Goal: Transaction & Acquisition: Purchase product/service

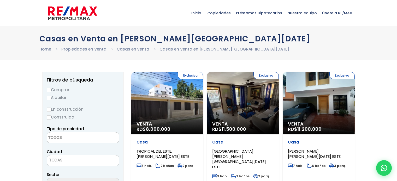
select select
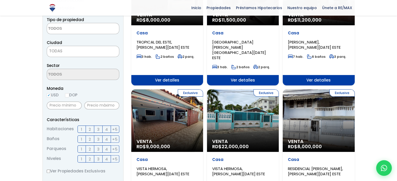
scroll to position [110, 0]
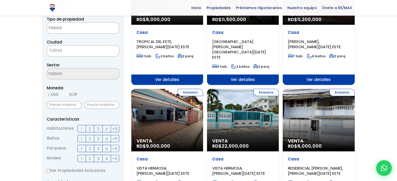
click at [238, 100] on div "Exclusiva Venta RD$ 22,000,000" at bounding box center [243, 120] width 72 height 63
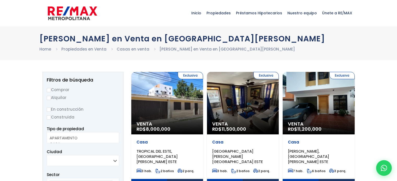
select select
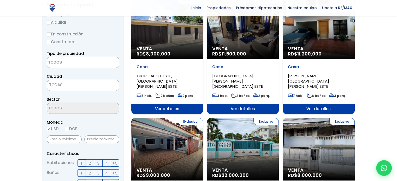
scroll to position [25, 0]
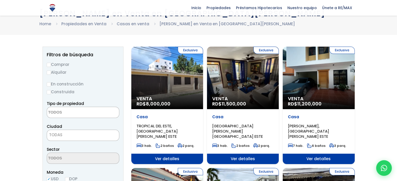
click at [49, 63] on input "Comprar" at bounding box center [49, 65] width 4 height 4
radio input "true"
click at [50, 93] on input "Construida" at bounding box center [49, 92] width 4 height 4
radio input "true"
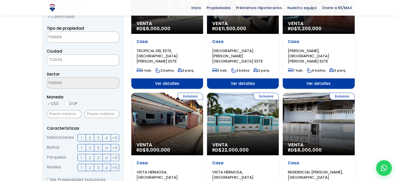
scroll to position [121, 0]
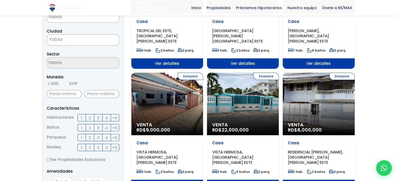
click at [98, 118] on span "3" at bounding box center [98, 118] width 2 height 7
click at [0, 0] on input "3" at bounding box center [0, 0] width 0 height 0
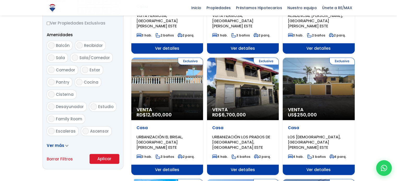
scroll to position [306, 0]
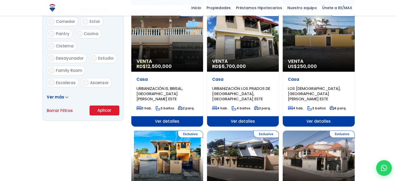
click at [98, 111] on button "Aplicar" at bounding box center [105, 111] width 30 height 10
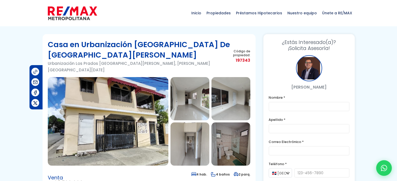
click at [204, 83] on img at bounding box center [189, 98] width 39 height 43
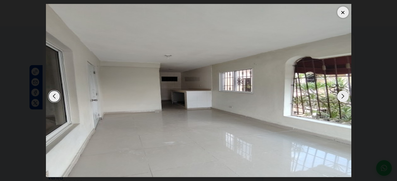
click at [342, 95] on div "Next slide" at bounding box center [342, 96] width 11 height 11
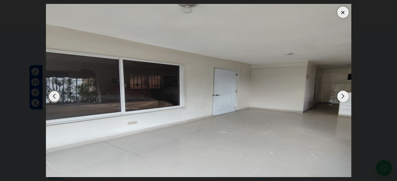
click at [342, 95] on div "Next slide" at bounding box center [342, 96] width 11 height 11
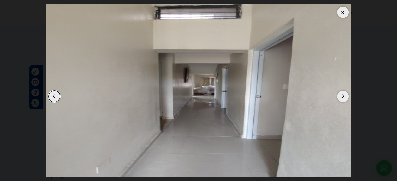
click at [342, 95] on div "Next slide" at bounding box center [342, 96] width 11 height 11
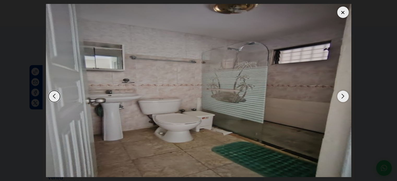
click at [342, 95] on div "Next slide" at bounding box center [342, 96] width 11 height 11
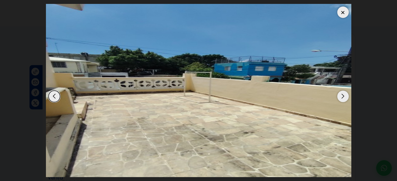
click at [342, 95] on div "Next slide" at bounding box center [342, 96] width 11 height 11
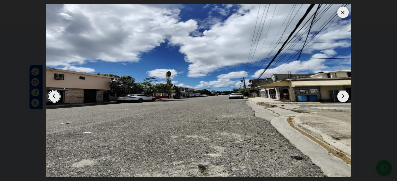
click at [342, 95] on div "Next slide" at bounding box center [342, 96] width 11 height 11
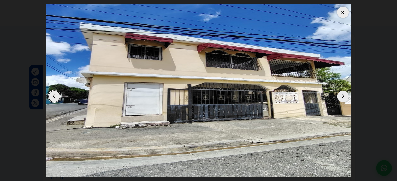
click at [343, 12] on div at bounding box center [342, 12] width 11 height 11
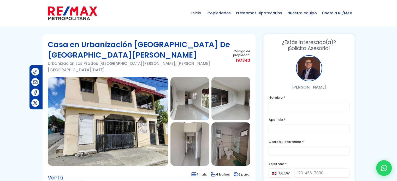
drag, startPoint x: 65, startPoint y: 51, endPoint x: 80, endPoint y: 46, distance: 16.4
click at [80, 46] on h1 "Casa en Urbanización Los Prados De San Luis" at bounding box center [139, 49] width 183 height 21
copy h1 "Urbanización Los Prados De San Luis"
click at [134, 63] on p "Urbanización Los Prados De San Luis, Santo Domingo Este" at bounding box center [139, 66] width 183 height 13
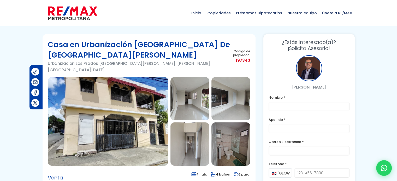
click at [134, 63] on p "Urbanización Los Prados De San Luis, Santo Domingo Este" at bounding box center [139, 66] width 183 height 13
copy div "Urbanización Los Prados De San Luis, Santo Domingo Este"
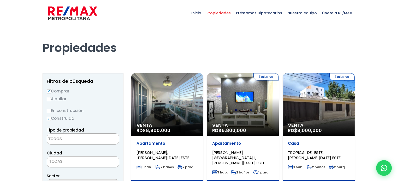
select select
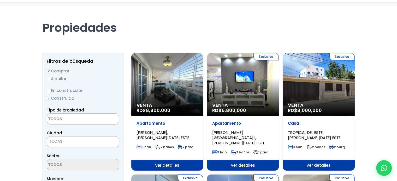
scroll to position [58, 0]
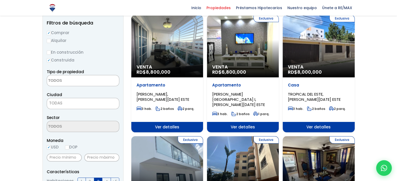
click at [310, 53] on div "Exclusiva Venta RD$ 8,000,000" at bounding box center [319, 46] width 72 height 63
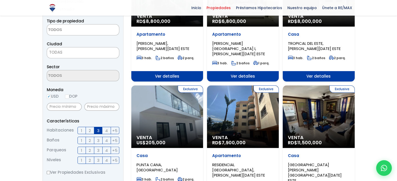
scroll to position [128, 0]
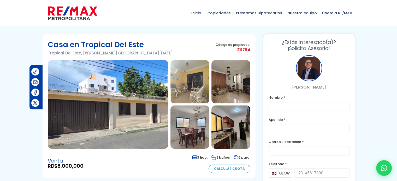
click at [183, 88] on img at bounding box center [189, 81] width 39 height 43
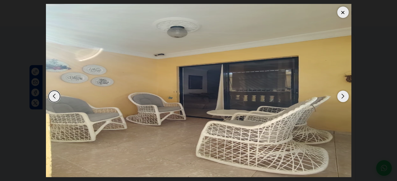
click at [344, 99] on div "Next slide" at bounding box center [342, 96] width 11 height 11
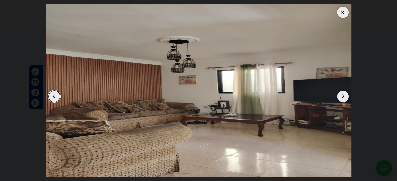
click at [344, 99] on div "Next slide" at bounding box center [342, 96] width 11 height 11
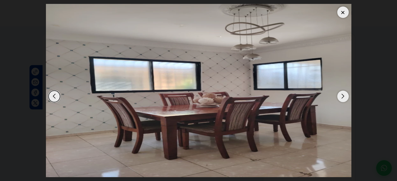
click at [344, 99] on div "Next slide" at bounding box center [342, 96] width 11 height 11
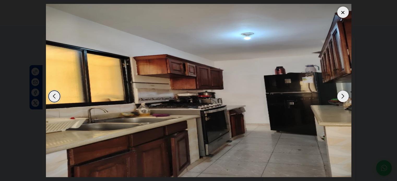
click at [344, 99] on div "Next slide" at bounding box center [342, 96] width 11 height 11
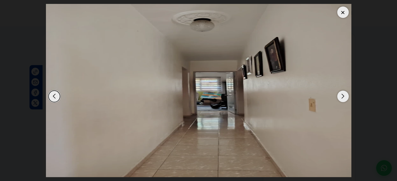
click at [344, 99] on div "Next slide" at bounding box center [342, 96] width 11 height 11
